Goal: Task Accomplishment & Management: Use online tool/utility

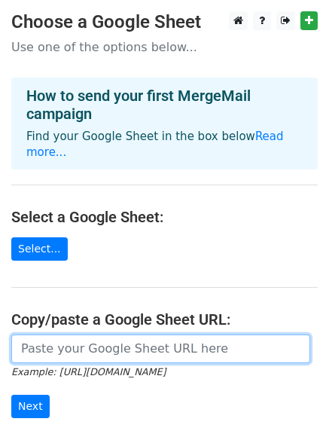
click at [70, 334] on input "url" at bounding box center [160, 348] width 299 height 29
paste input "[URL][DOMAIN_NAME]"
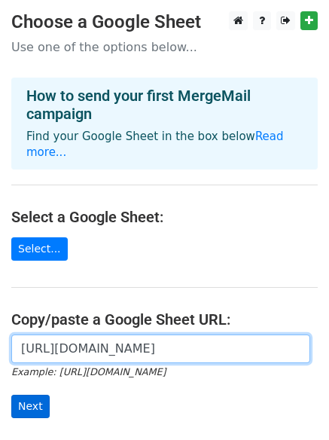
type input "[URL][DOMAIN_NAME]"
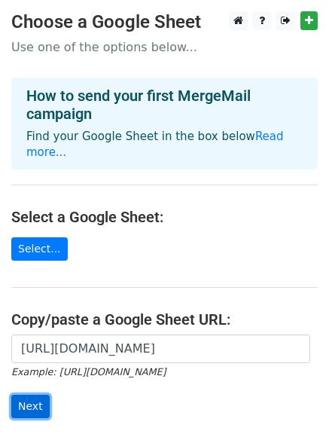
scroll to position [0, 0]
click at [19, 395] on input "Next" at bounding box center [30, 406] width 38 height 23
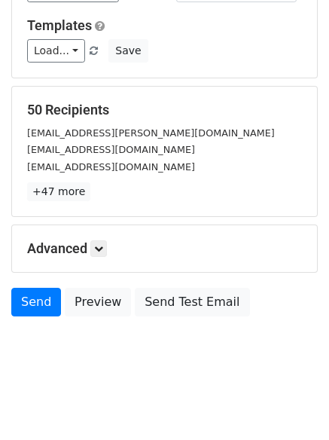
scroll to position [205, 0]
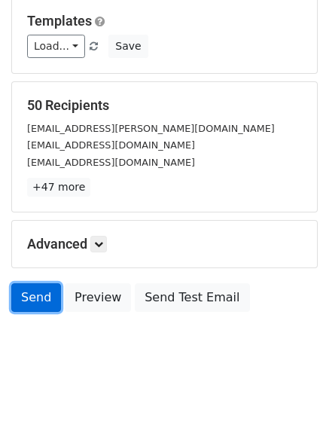
click at [30, 305] on link "Send" at bounding box center [36, 297] width 50 height 29
